Goal: Task Accomplishment & Management: Use online tool/utility

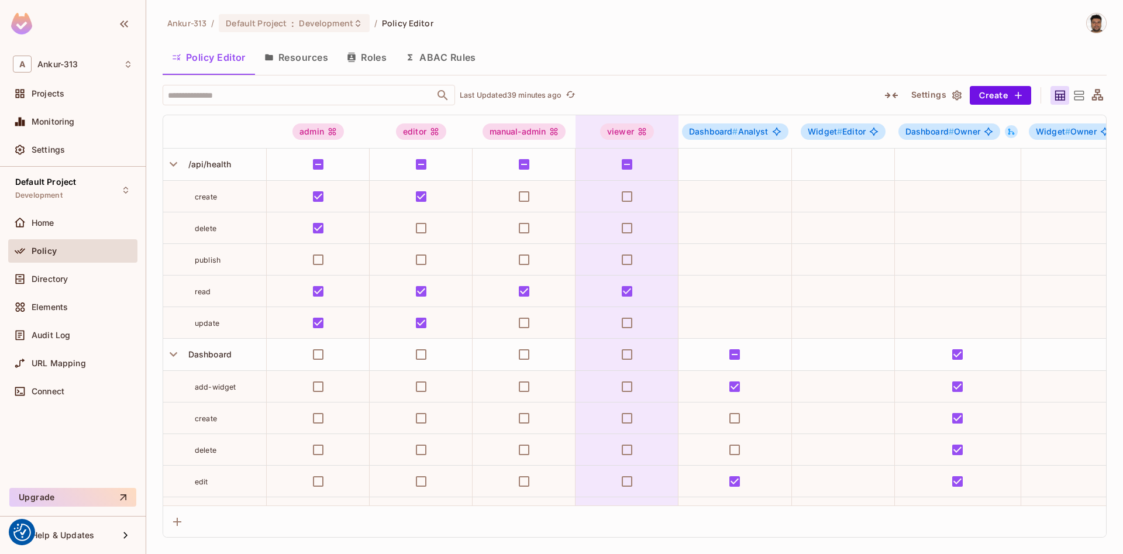
scroll to position [531, 0]
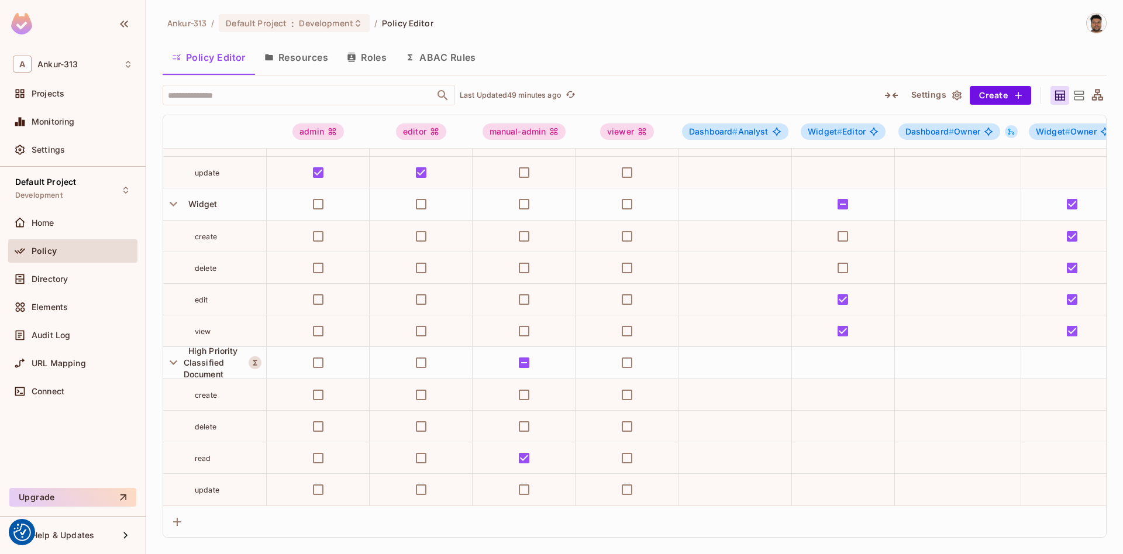
click at [711, 44] on div "Policy Editor Resources Roles ABAC Rules" at bounding box center [635, 57] width 944 height 29
click at [443, 56] on button "ABAC Rules" at bounding box center [440, 57] width 89 height 29
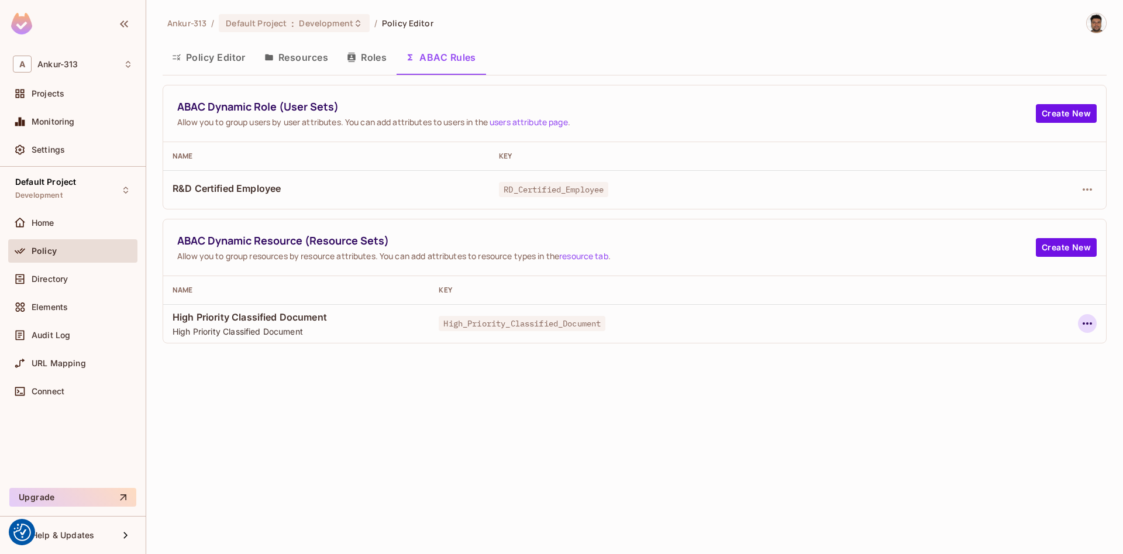
click at [1090, 330] on icon "button" at bounding box center [1087, 323] width 14 height 14
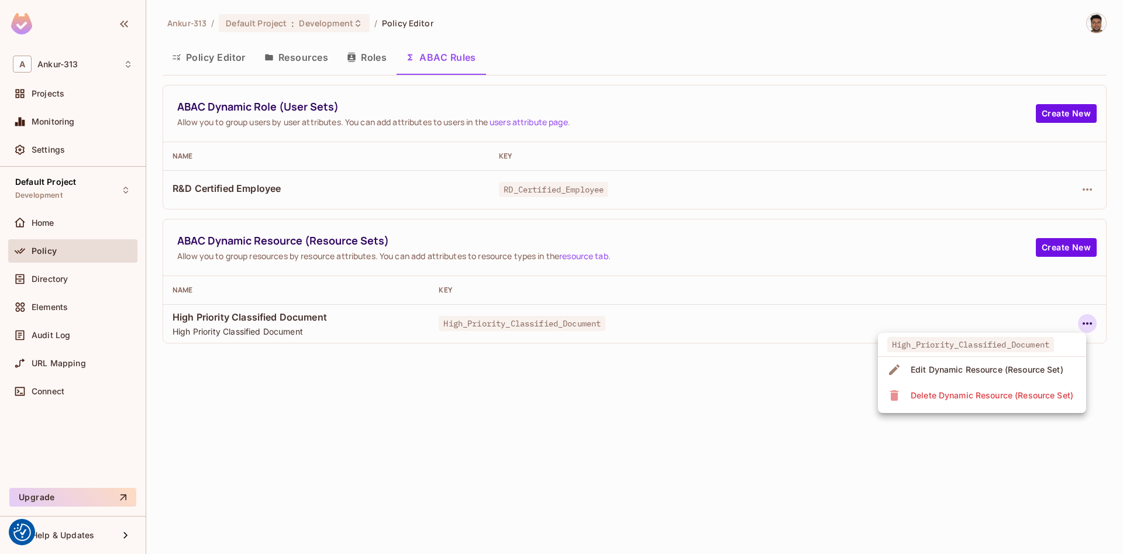
click at [959, 367] on div "Edit Dynamic Resource (Resource Set)" at bounding box center [987, 370] width 153 height 12
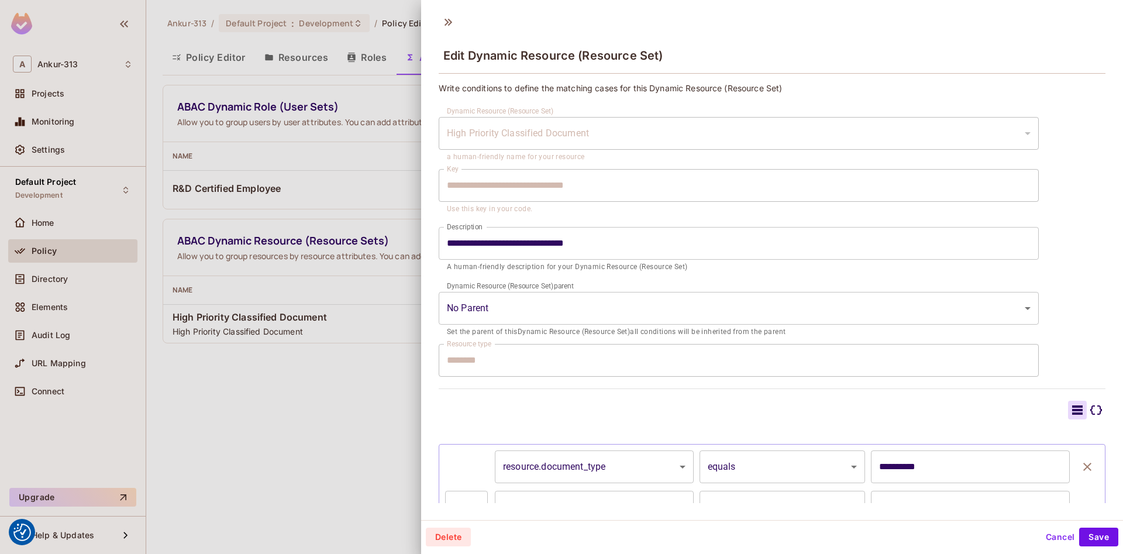
scroll to position [78, 0]
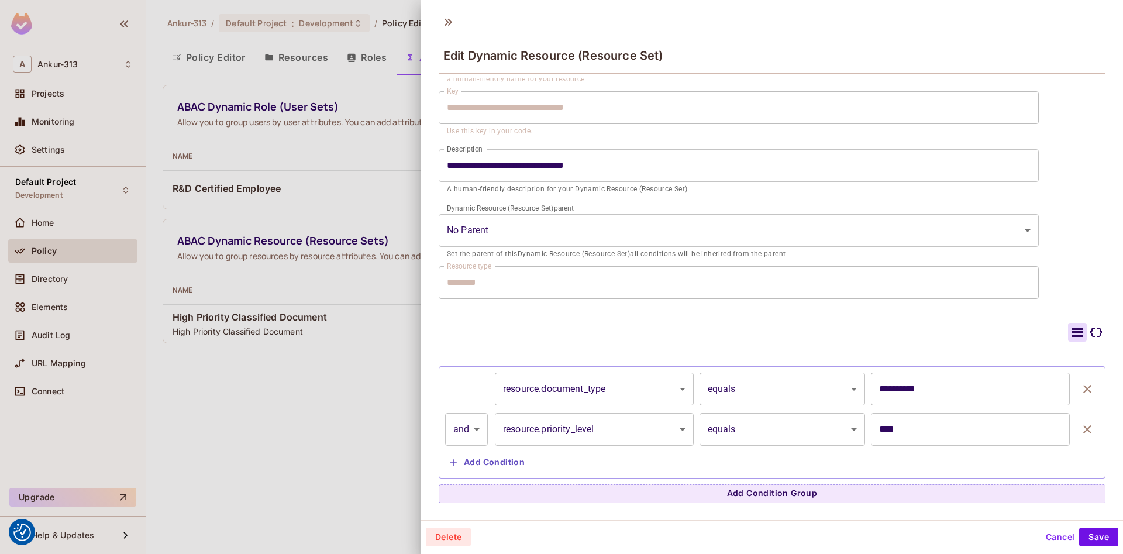
click at [326, 443] on div at bounding box center [561, 277] width 1123 height 554
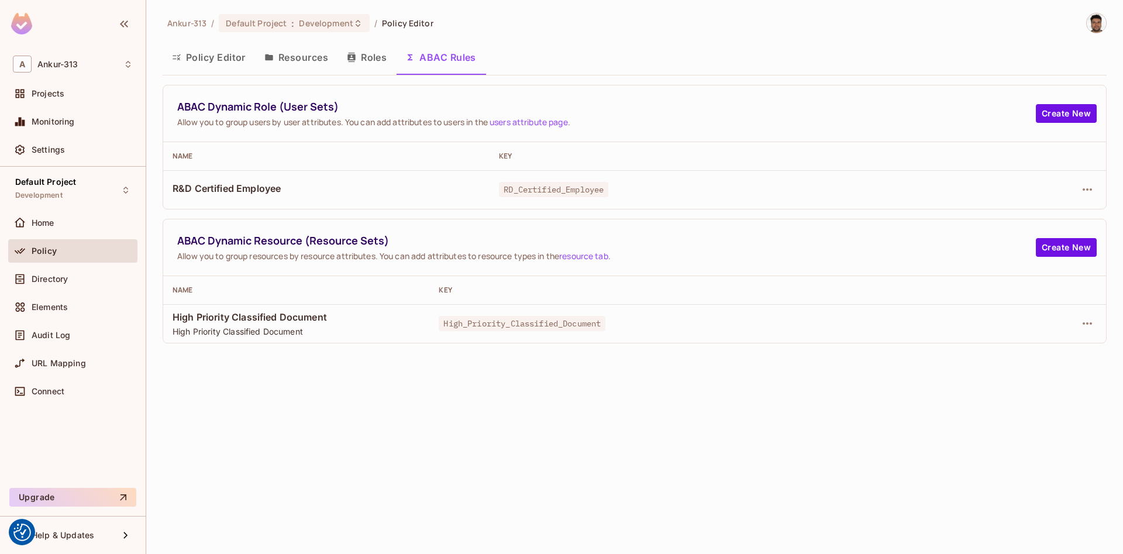
click at [221, 53] on button "Policy Editor" at bounding box center [209, 57] width 92 height 29
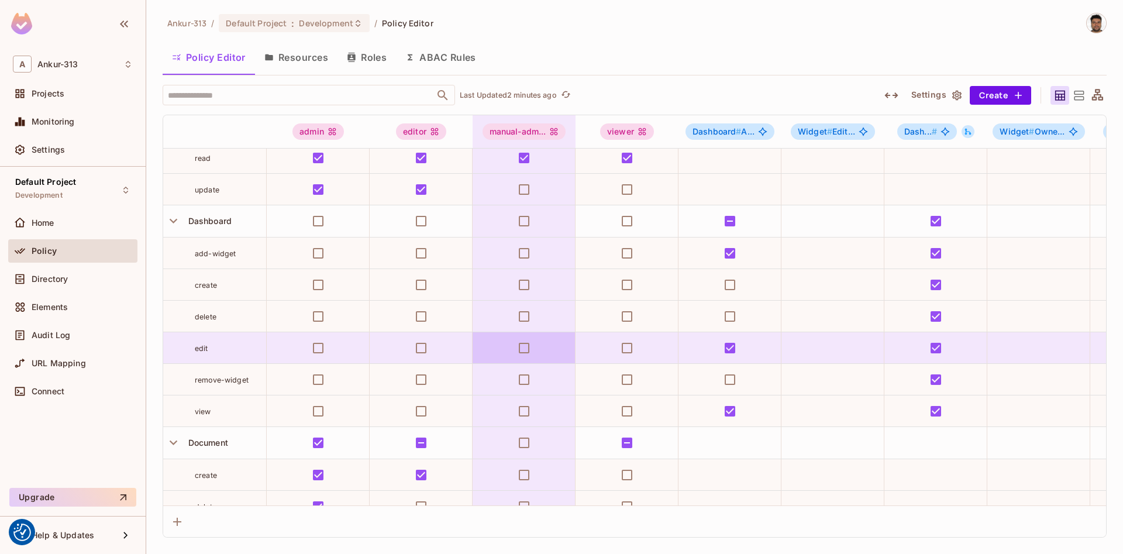
scroll to position [531, 0]
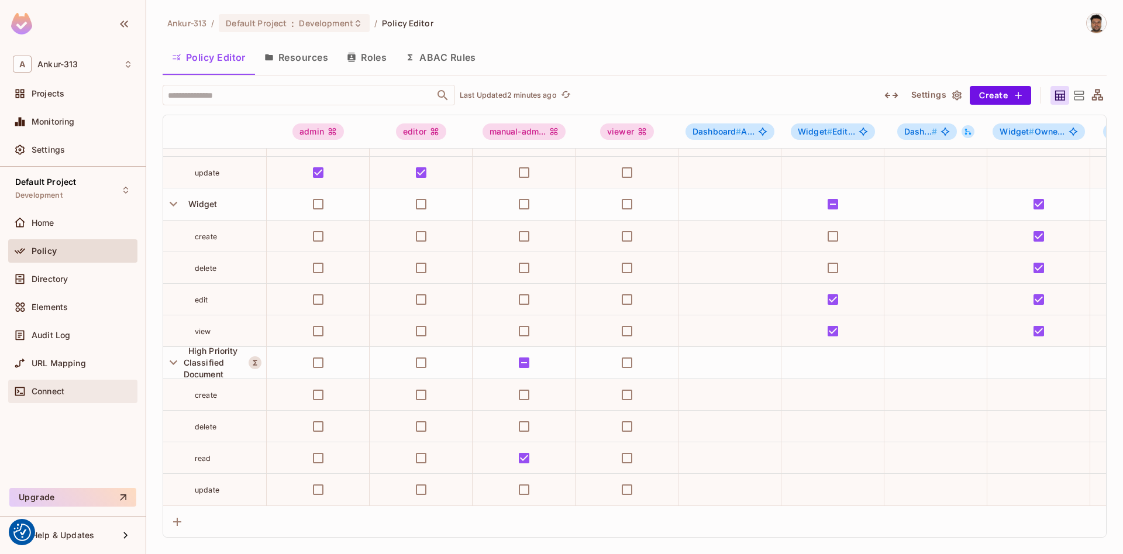
click at [47, 387] on span "Connect" at bounding box center [48, 391] width 33 height 9
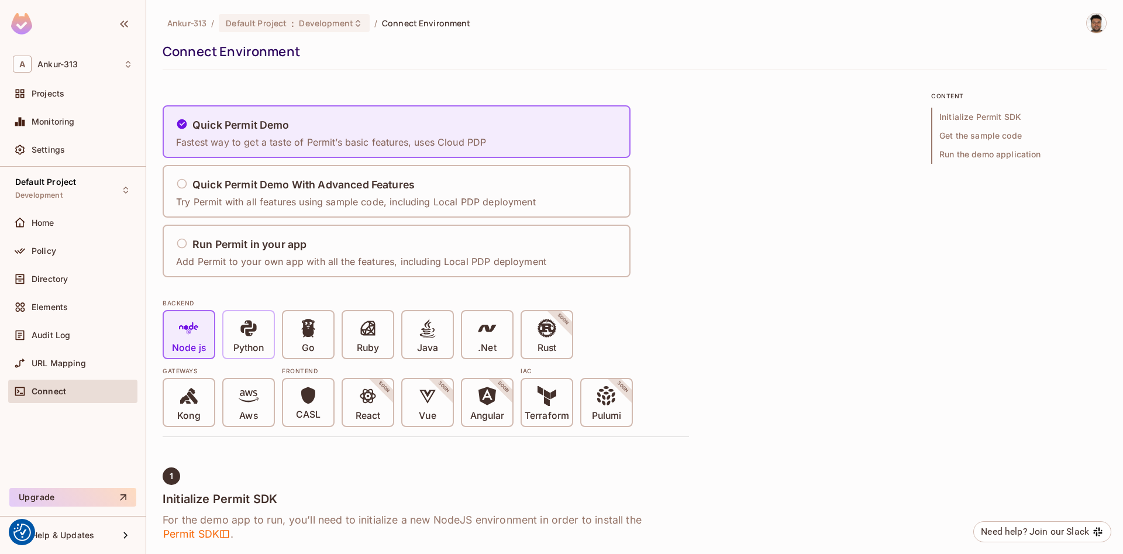
click at [244, 349] on p "Python" at bounding box center [248, 348] width 30 height 12
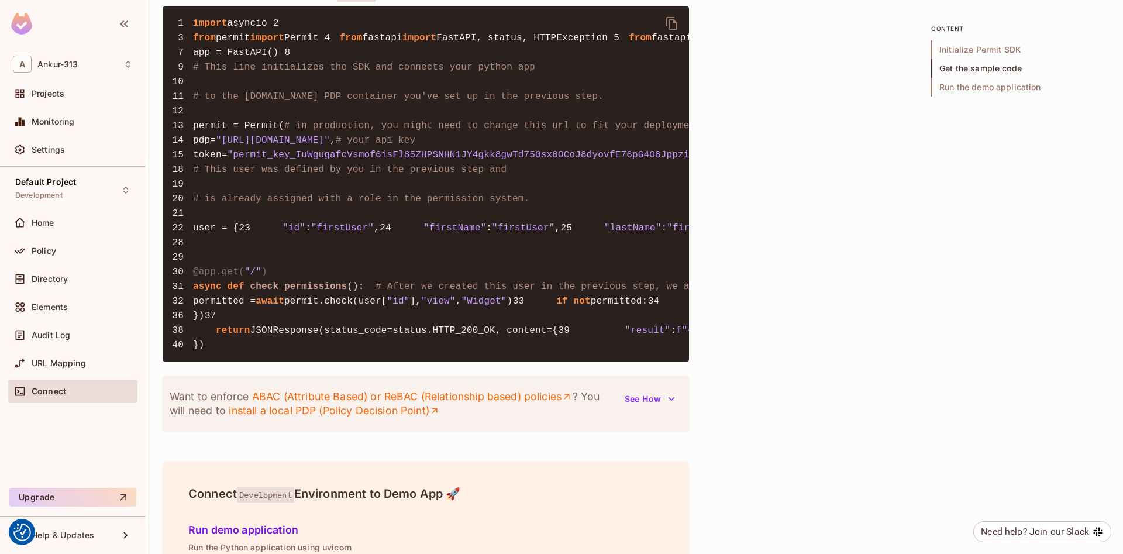
scroll to position [867, 0]
